Goal: Navigation & Orientation: Find specific page/section

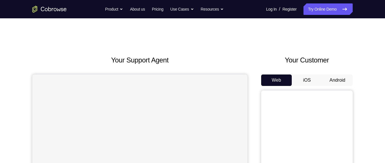
click at [339, 84] on button "Android" at bounding box center [337, 79] width 31 height 11
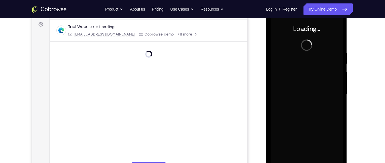
scroll to position [86, 0]
click at [298, 87] on div at bounding box center [306, 93] width 72 height 160
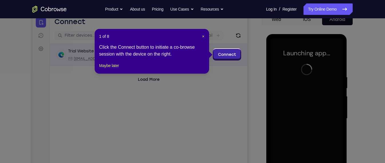
scroll to position [60, 0]
click at [202, 35] on span "×" at bounding box center [203, 36] width 2 height 5
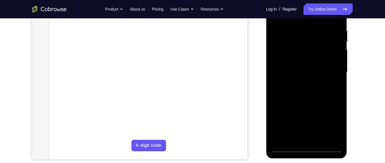
scroll to position [107, 0]
click at [307, 149] on div at bounding box center [306, 72] width 72 height 160
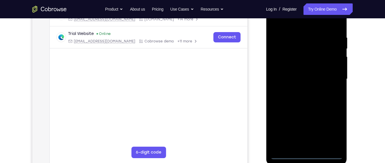
scroll to position [100, 0]
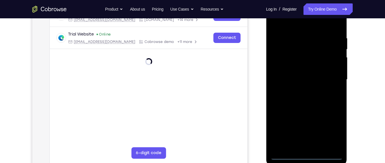
drag, startPoint x: 325, startPoint y: 138, endPoint x: 333, endPoint y: 130, distance: 10.9
click at [333, 130] on div at bounding box center [306, 79] width 72 height 160
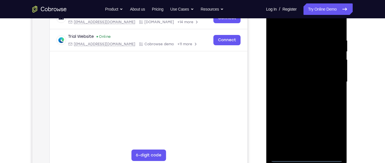
scroll to position [97, 0]
click at [300, 28] on div at bounding box center [306, 82] width 72 height 160
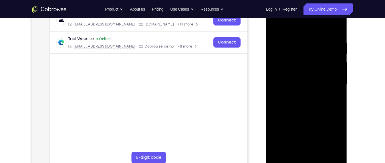
click at [329, 81] on div at bounding box center [306, 84] width 72 height 160
click at [302, 94] on div at bounding box center [306, 84] width 72 height 160
click at [301, 79] on div at bounding box center [306, 84] width 72 height 160
click at [297, 74] on div at bounding box center [306, 84] width 72 height 160
click at [303, 82] on div at bounding box center [306, 84] width 72 height 160
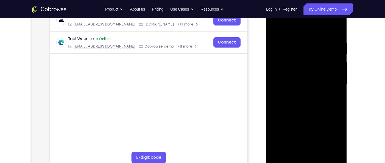
click at [308, 99] on div at bounding box center [306, 84] width 72 height 160
click at [309, 110] on div at bounding box center [306, 84] width 72 height 160
click at [308, 51] on div at bounding box center [306, 84] width 72 height 160
